Goal: Find specific page/section: Locate a particular part of the current website

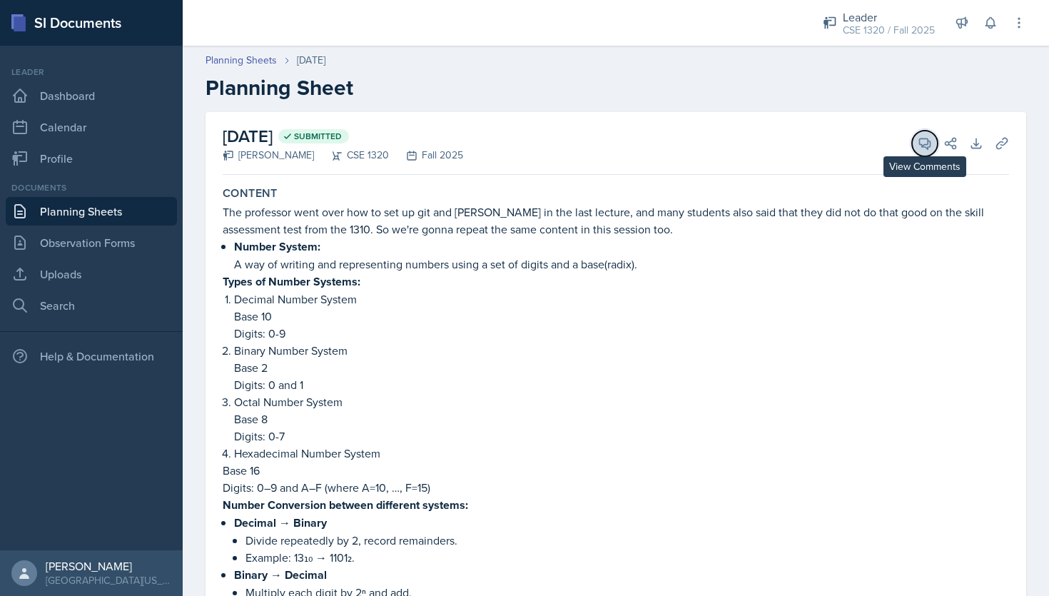
click at [920, 142] on icon at bounding box center [925, 143] width 14 height 14
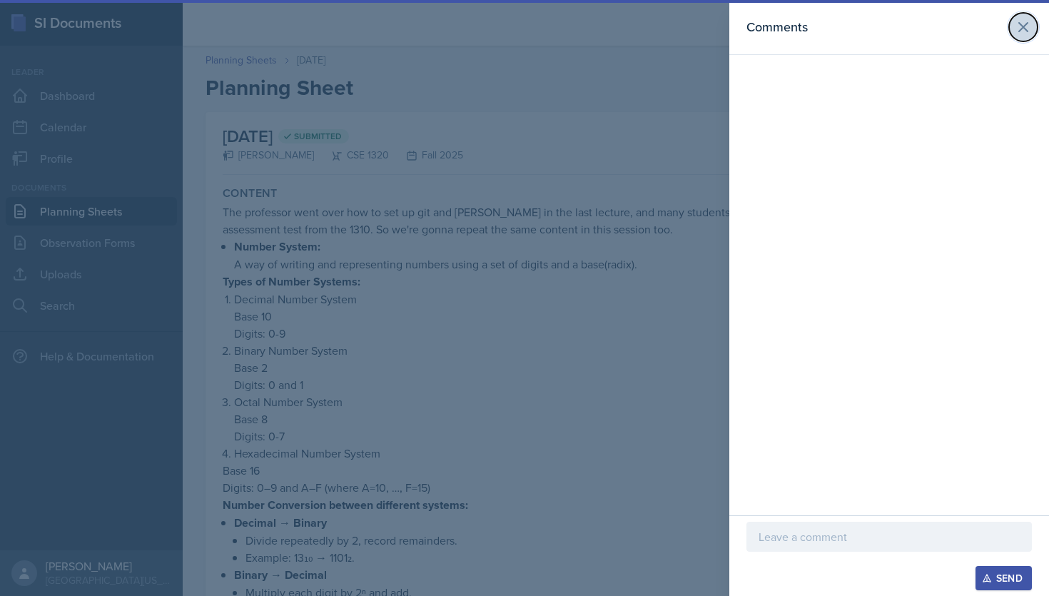
click at [1021, 27] on icon at bounding box center [1023, 27] width 17 height 17
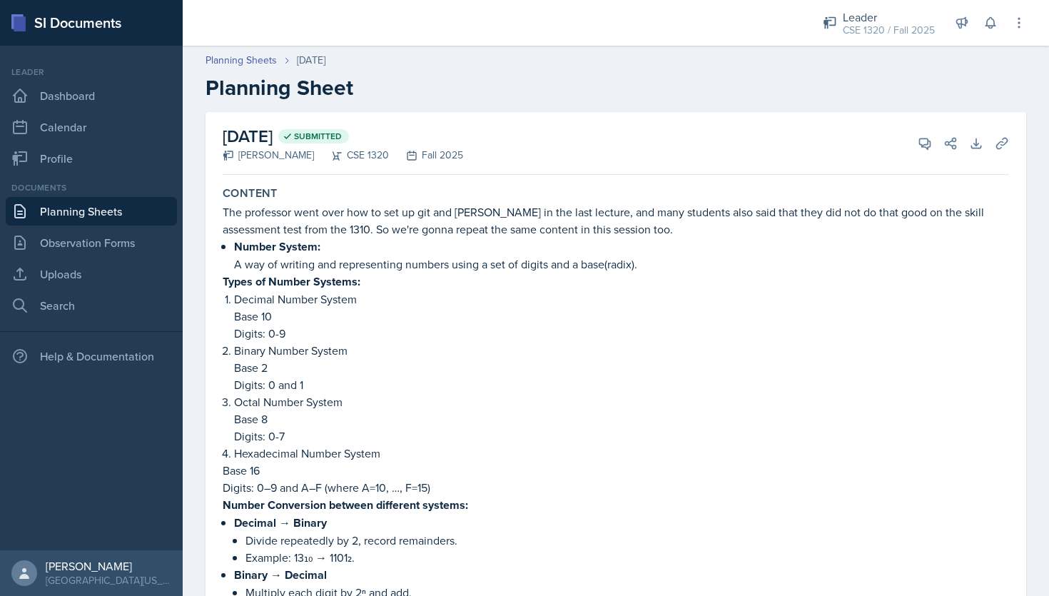
click at [110, 206] on link "Planning Sheets" at bounding box center [91, 211] width 171 height 29
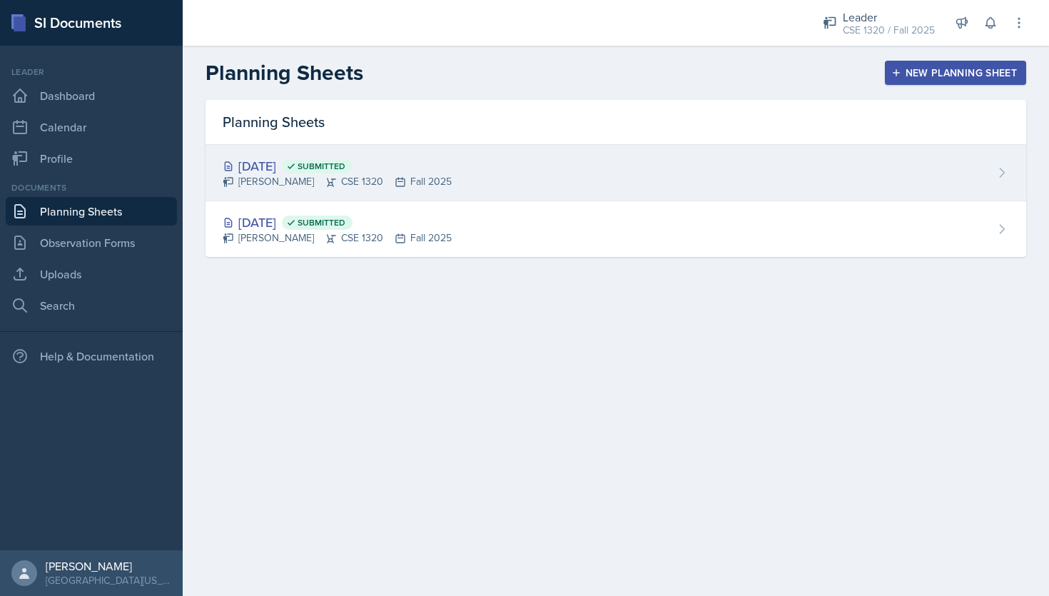
click at [572, 184] on div "[DATE] Submitted [PERSON_NAME] CSE 1320 Fall 2025" at bounding box center [616, 173] width 821 height 56
